Goal: Transaction & Acquisition: Purchase product/service

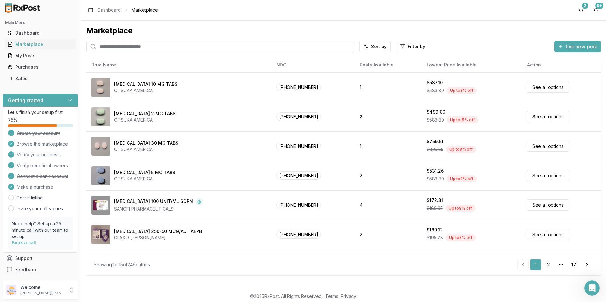
click at [156, 43] on input "search" at bounding box center [220, 46] width 268 height 11
type input "*******"
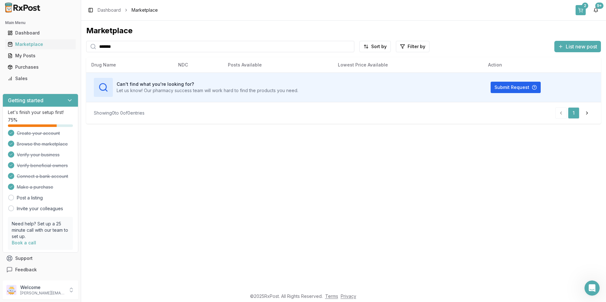
click at [578, 7] on button "2" at bounding box center [580, 10] width 10 height 10
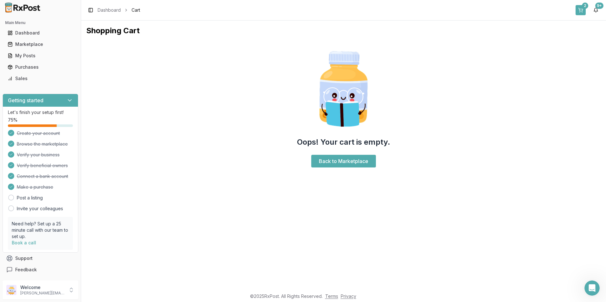
click at [580, 7] on button "2" at bounding box center [580, 10] width 10 height 10
click at [39, 43] on div "Marketplace" at bounding box center [41, 44] width 66 height 6
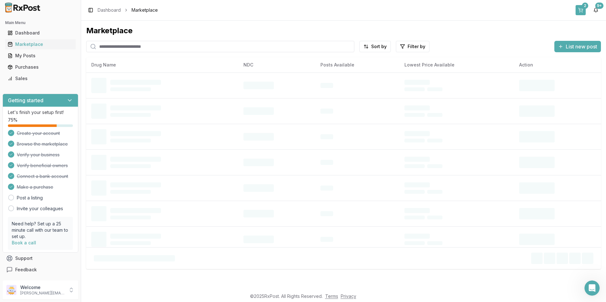
click at [581, 10] on button "2" at bounding box center [580, 10] width 10 height 10
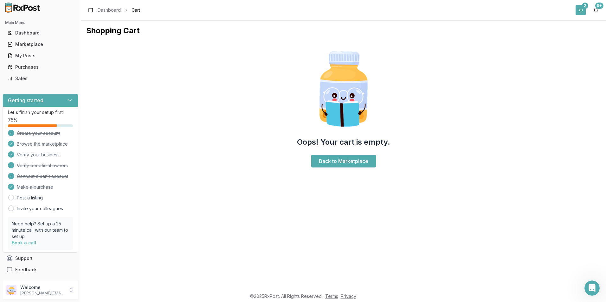
click at [581, 10] on button "2" at bounding box center [580, 10] width 10 height 10
click at [371, 158] on link "Back to Marketplace" at bounding box center [343, 161] width 65 height 13
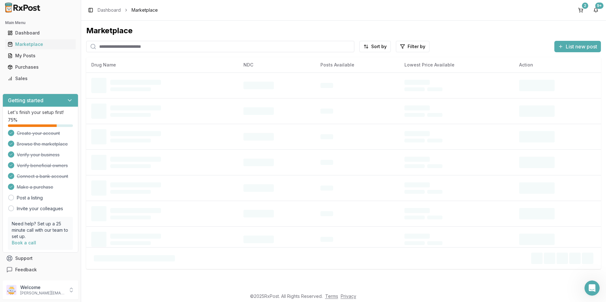
click at [102, 45] on input "search" at bounding box center [220, 46] width 268 height 11
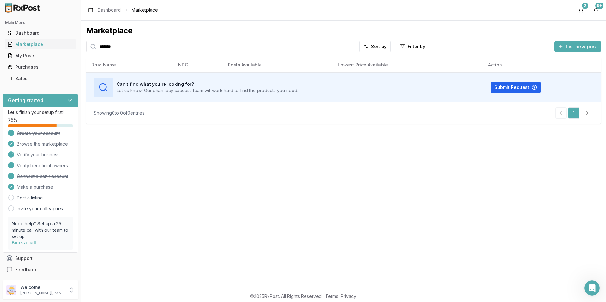
drag, startPoint x: 124, startPoint y: 50, endPoint x: 86, endPoint y: 54, distance: 38.0
click at [86, 54] on div "Marketplace ******* Sort by Filter by List new post Drug Name NDC Posts Availab…" at bounding box center [343, 155] width 524 height 269
drag, startPoint x: 118, startPoint y: 48, endPoint x: 75, endPoint y: 53, distance: 43.4
click at [75, 53] on div "Main Menu Dashboard Marketplace My Posts Purchases Sales Getting started Let's …" at bounding box center [303, 151] width 606 height 302
type input "*****"
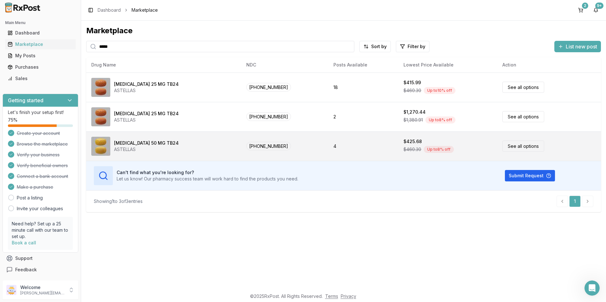
click at [168, 141] on div "[MEDICAL_DATA] 50 MG TB24 ASTELLAS" at bounding box center [163, 146] width 145 height 19
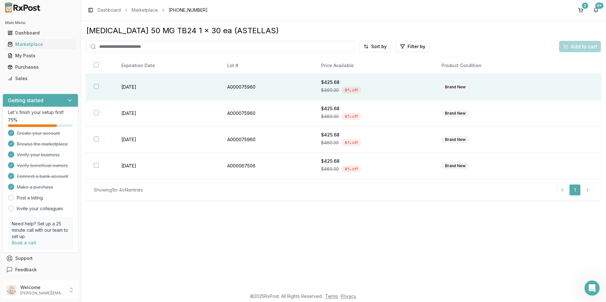
click at [99, 86] on th at bounding box center [100, 87] width 28 height 26
click at [574, 47] on span "Add to cart" at bounding box center [583, 47] width 27 height 8
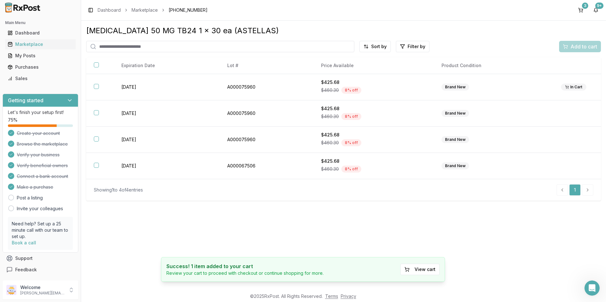
click at [101, 45] on input "search" at bounding box center [220, 46] width 268 height 11
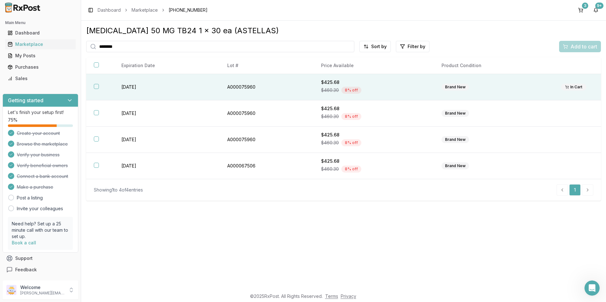
type input "********"
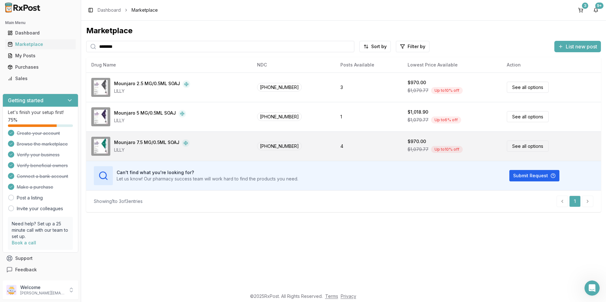
click at [510, 146] on link "See all options" at bounding box center [527, 146] width 42 height 11
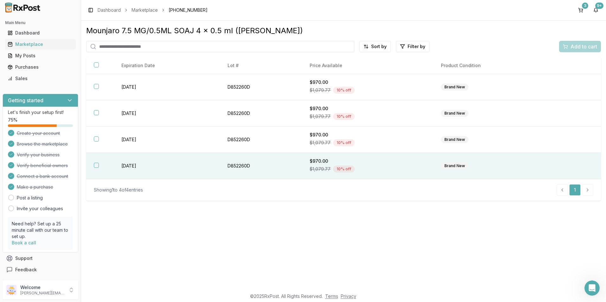
click at [97, 165] on button "button" at bounding box center [96, 165] width 5 height 5
click at [577, 48] on span "Add to cart" at bounding box center [583, 47] width 27 height 8
click at [93, 164] on th at bounding box center [100, 166] width 28 height 26
click at [565, 43] on div "Add to cart" at bounding box center [579, 47] width 34 height 8
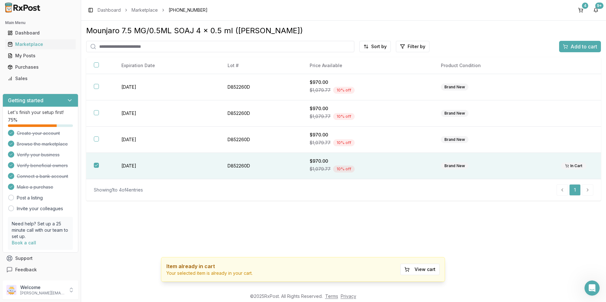
click at [120, 51] on input "search" at bounding box center [220, 46] width 268 height 11
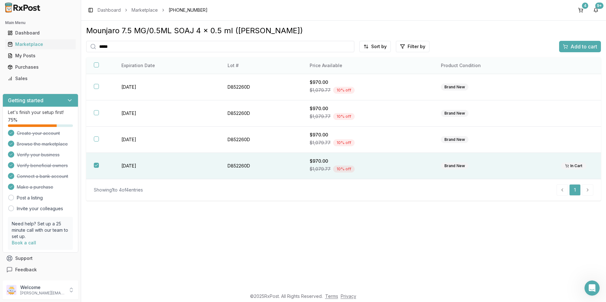
type input "*****"
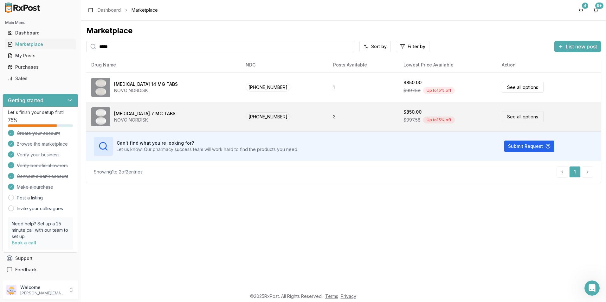
click at [354, 120] on td "3" at bounding box center [363, 116] width 70 height 29
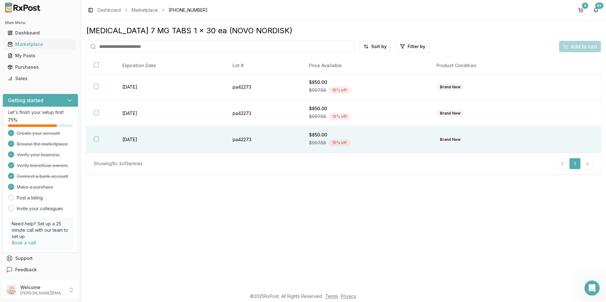
click at [96, 139] on button "button" at bounding box center [96, 138] width 5 height 5
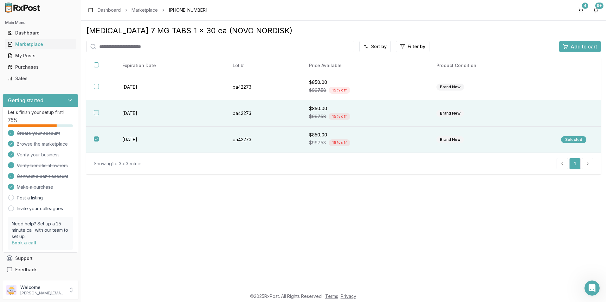
click at [97, 112] on button "button" at bounding box center [96, 112] width 5 height 5
click at [578, 48] on span "Add to cart" at bounding box center [583, 47] width 27 height 8
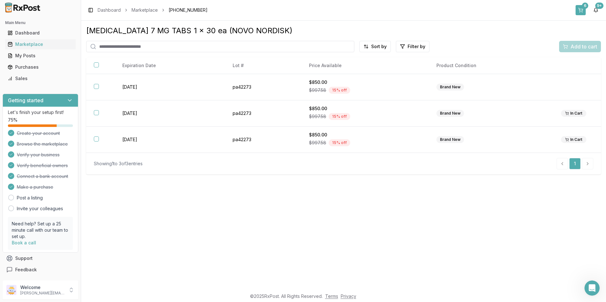
click at [577, 7] on button "6" at bounding box center [580, 10] width 10 height 10
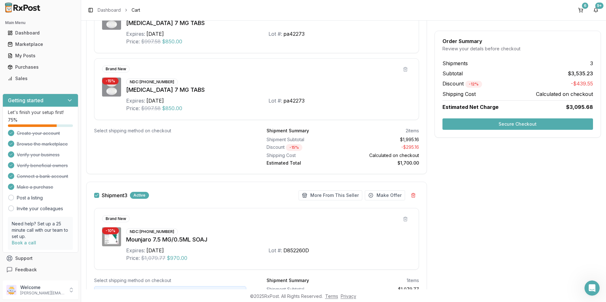
scroll to position [401, 0]
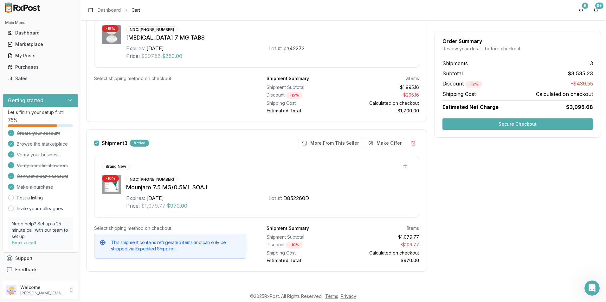
click at [477, 124] on button "Secure Checkout" at bounding box center [517, 123] width 150 height 11
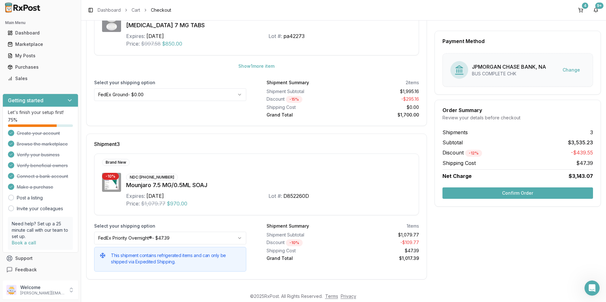
scroll to position [286, 0]
click at [483, 189] on button "Confirm Order" at bounding box center [517, 192] width 150 height 11
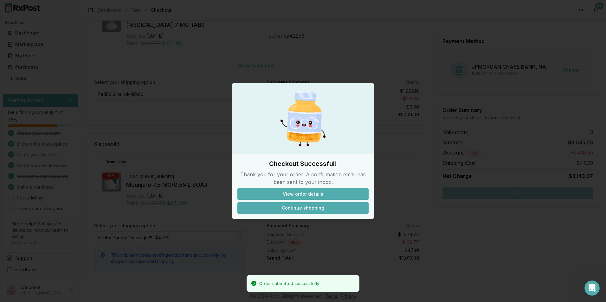
click at [317, 206] on button "Continue shopping" at bounding box center [302, 207] width 131 height 11
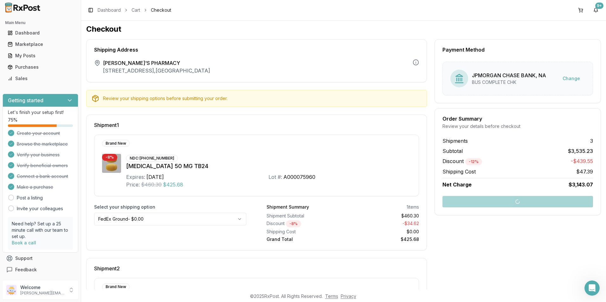
scroll to position [0, 0]
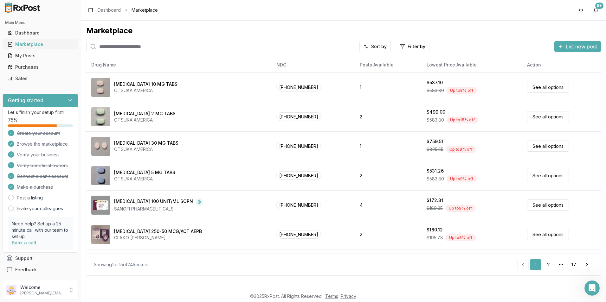
click at [32, 43] on div "Marketplace" at bounding box center [41, 44] width 66 height 6
